Goal: Task Accomplishment & Management: Use online tool/utility

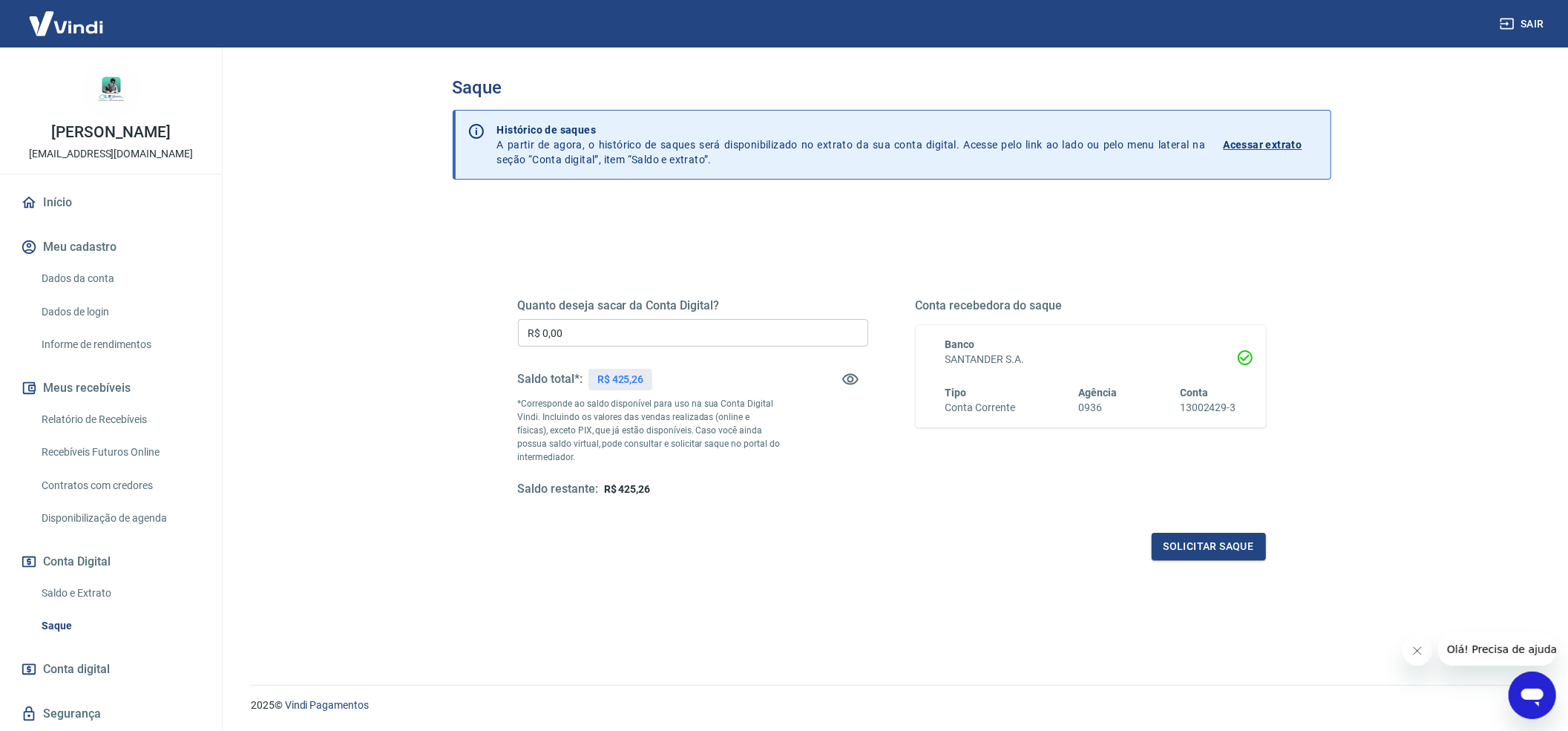
click at [634, 334] on input "R$ 0,00" at bounding box center [693, 333] width 350 height 28
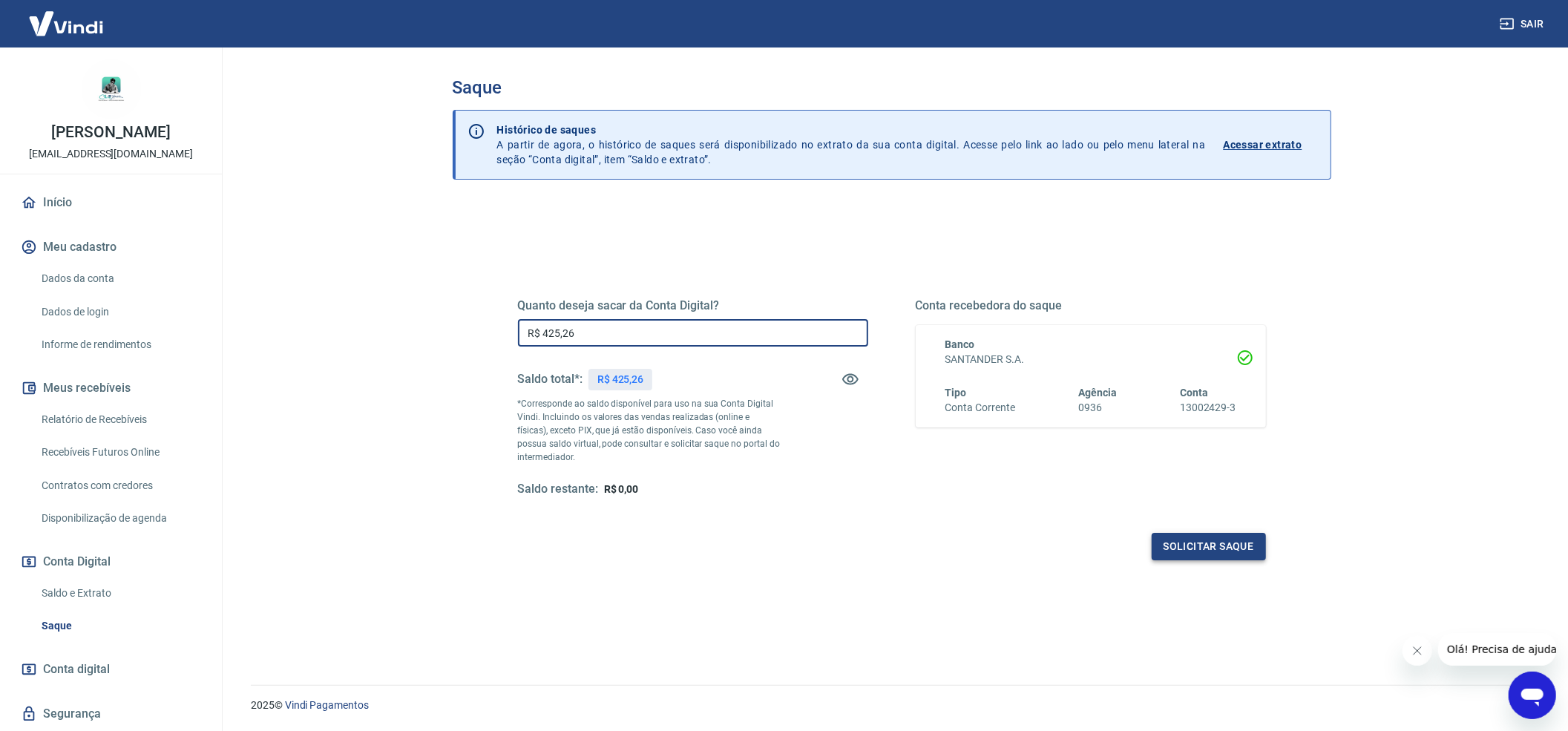
type input "R$ 425,26"
click at [1188, 548] on button "Solicitar saque" at bounding box center [1209, 547] width 114 height 28
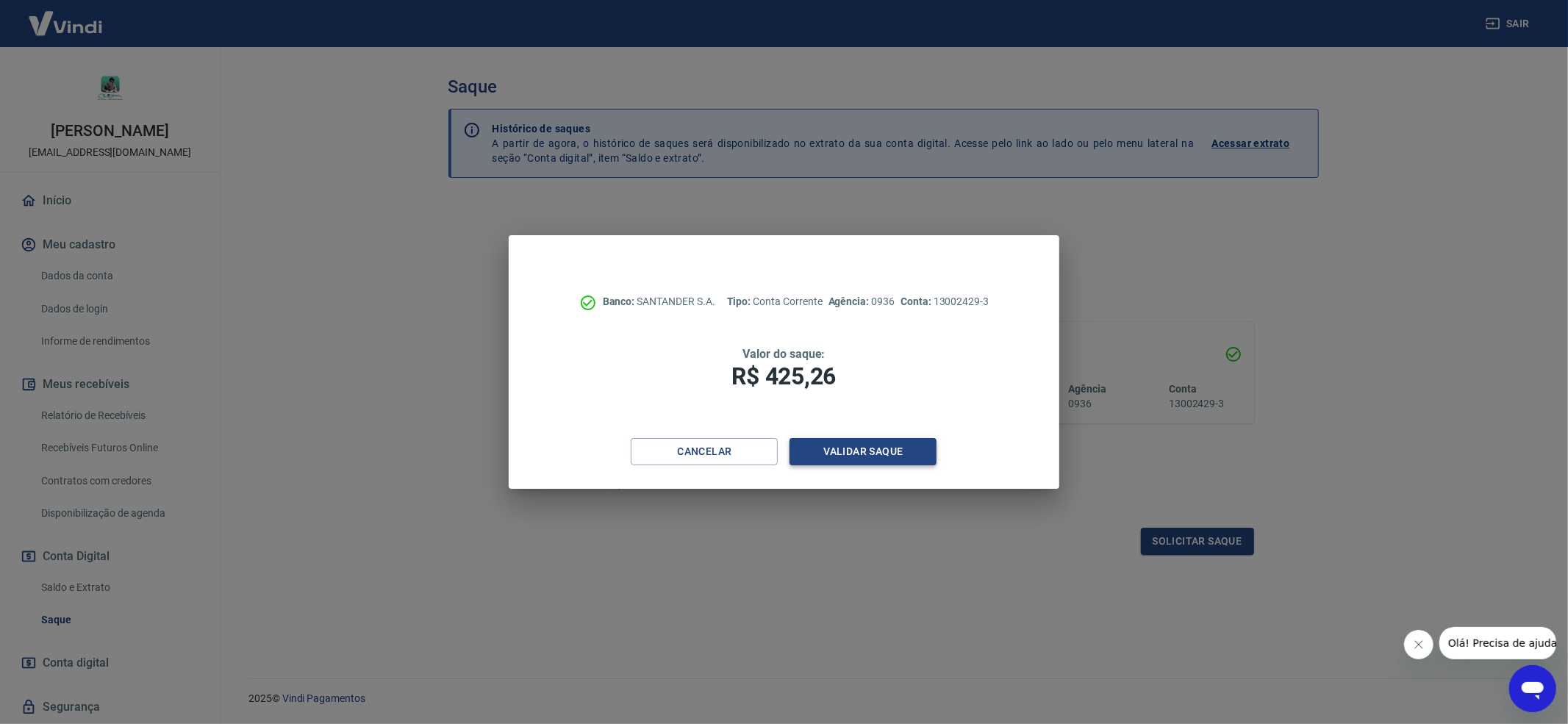
click at [856, 441] on button "Validar saque" at bounding box center [862, 452] width 147 height 27
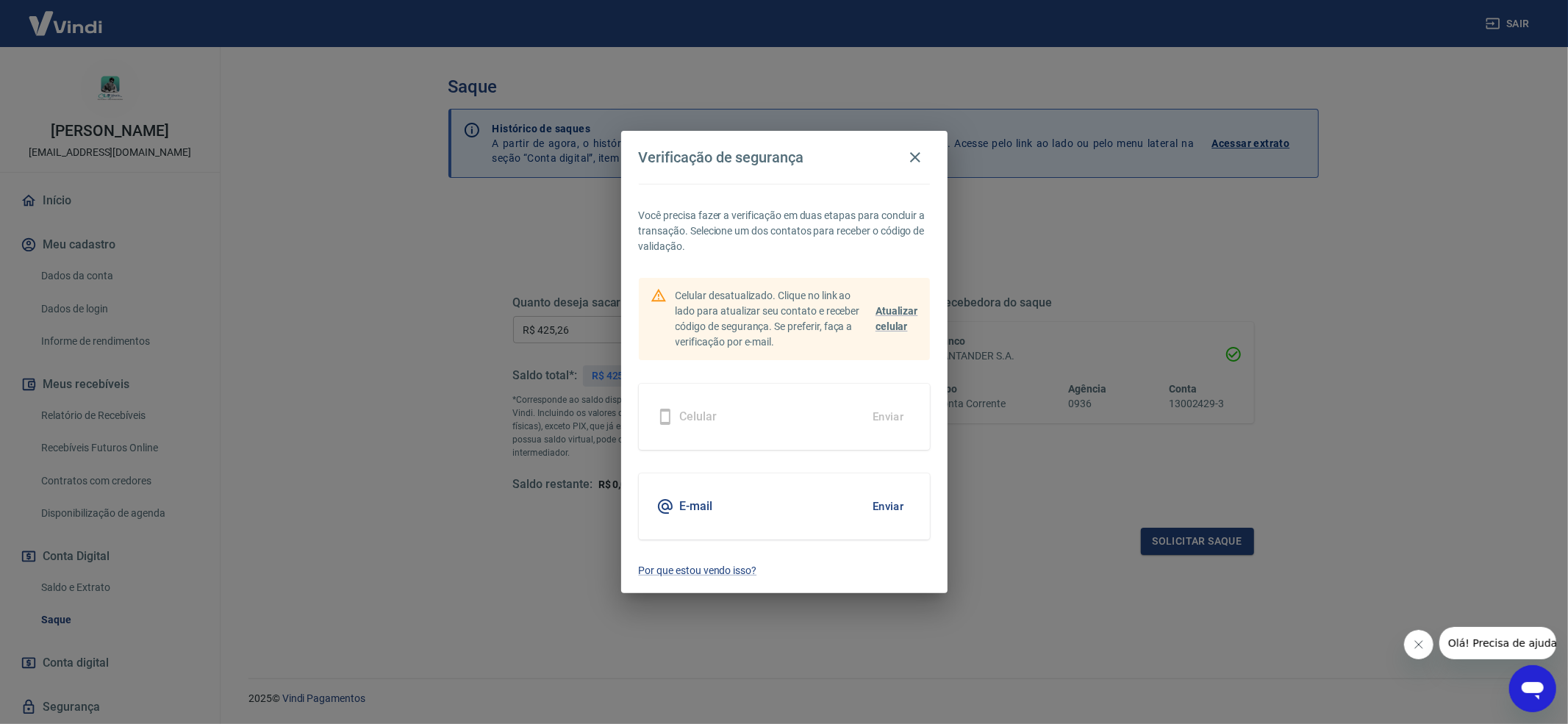
click at [897, 503] on button "Enviar" at bounding box center [888, 507] width 47 height 31
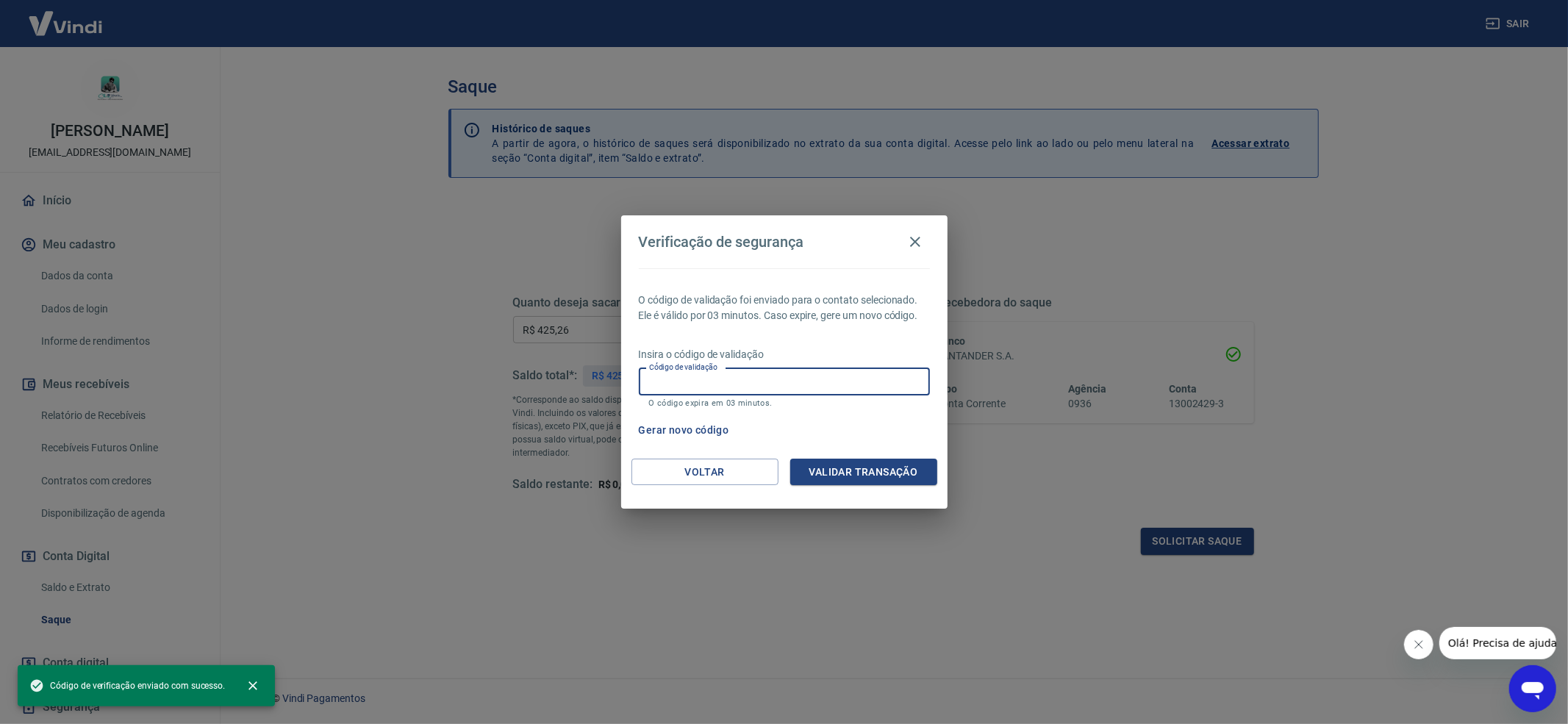
click at [766, 380] on input "Código de validação" at bounding box center [784, 383] width 291 height 27
paste input "368105"
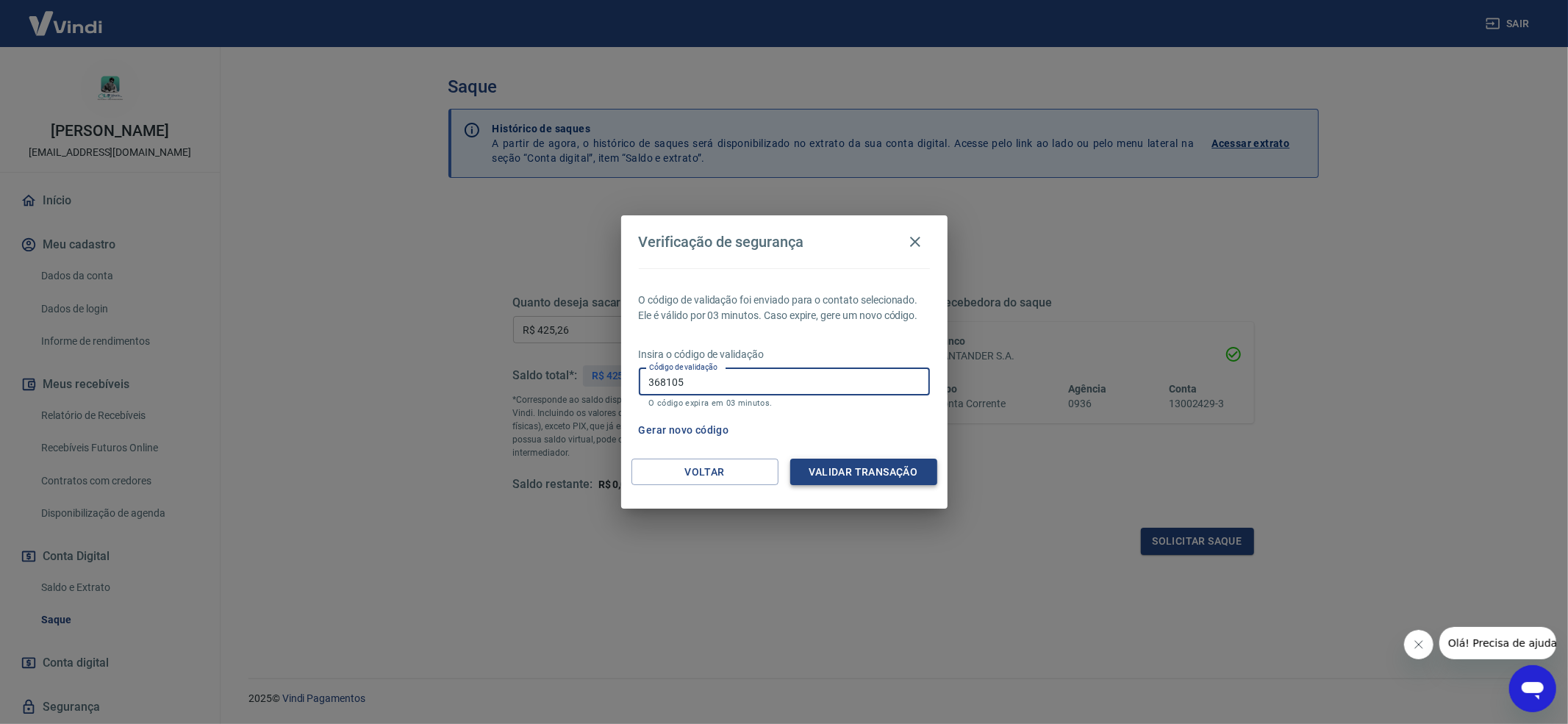
type input "368105"
click at [862, 467] on button "Validar transação" at bounding box center [863, 473] width 147 height 27
